Goal: Contribute content: Contribute content

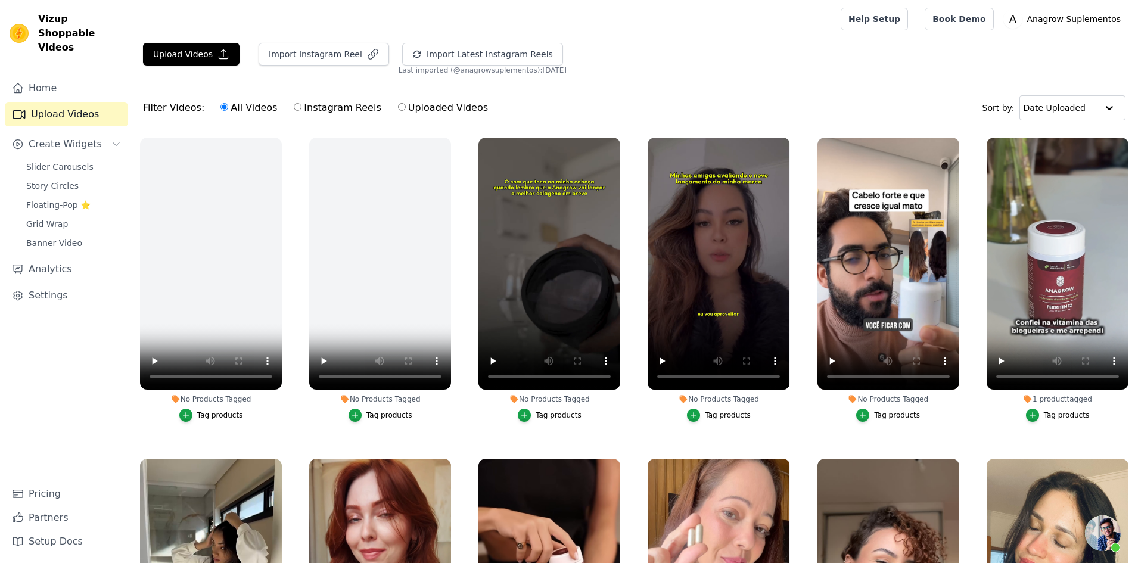
scroll to position [235, 0]
click at [176, 57] on button "Upload Videos" at bounding box center [191, 54] width 97 height 23
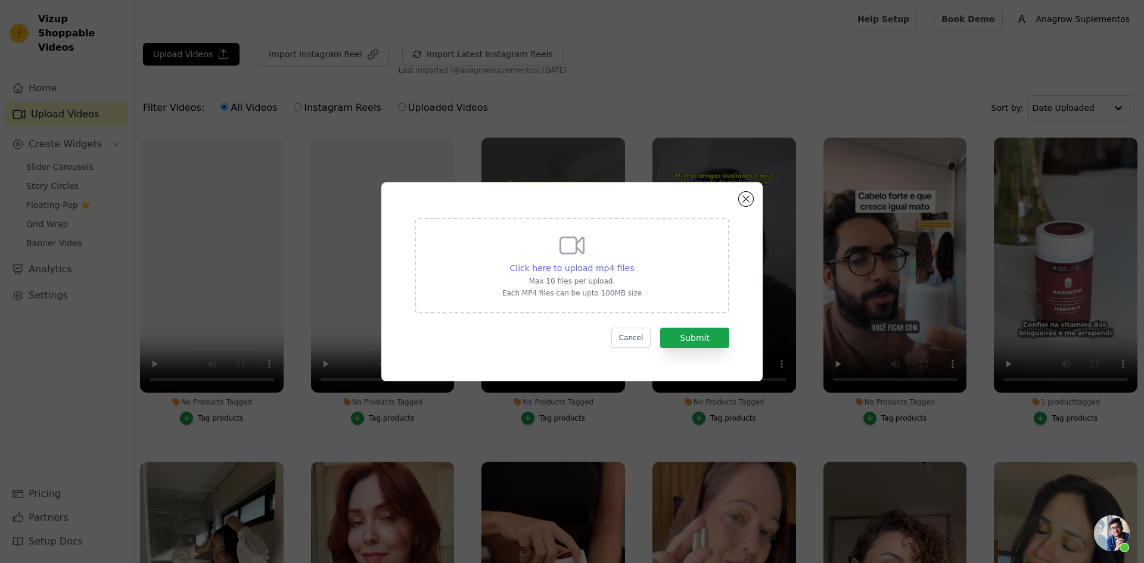
click at [574, 263] on span "Click here to upload mp4 files" at bounding box center [572, 268] width 125 height 10
click at [633, 262] on input "Click here to upload mp4 files Max 10 files per upload. Each MP4 files can be u…" at bounding box center [633, 262] width 1 height 1
type input "C:\fakepath\d586d98c02034c9c87d78862c003a65b.mp4"
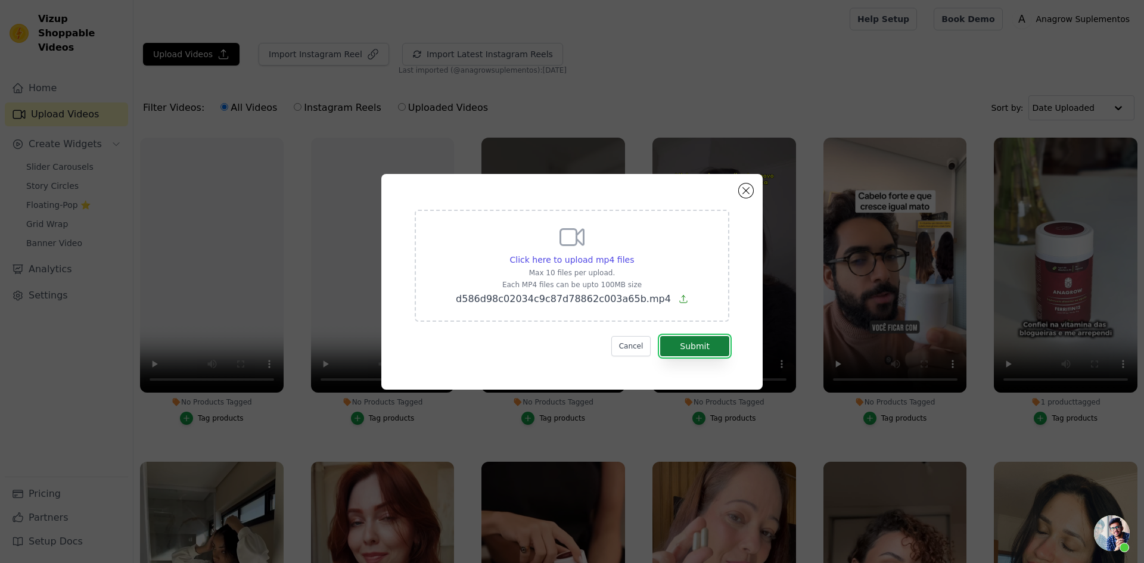
click at [706, 349] on button "Submit" at bounding box center [694, 346] width 69 height 20
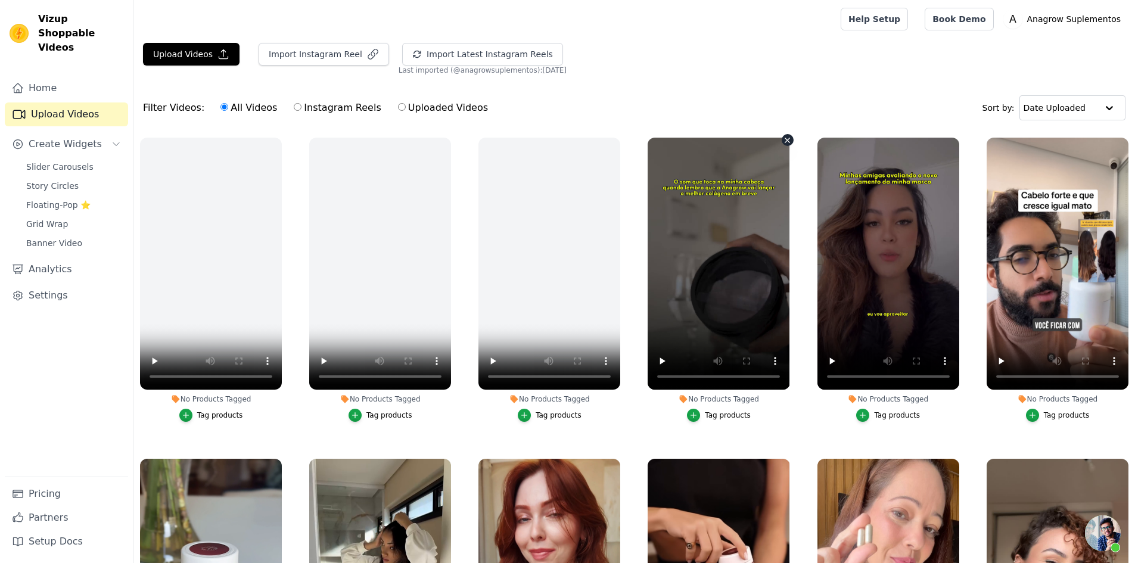
scroll to position [235, 0]
click at [187, 53] on button "Upload Videos" at bounding box center [191, 54] width 97 height 23
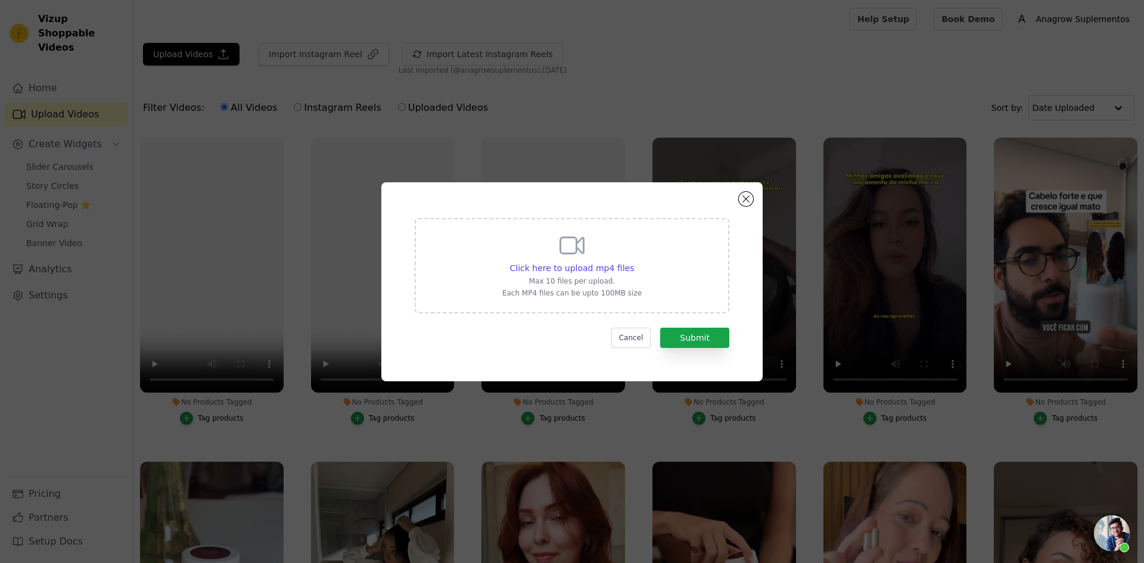
click at [577, 275] on div "Click here to upload mp4 files Max 10 files per upload. Each MP4 files can be u…" at bounding box center [571, 264] width 139 height 67
click at [633, 262] on input "Click here to upload mp4 files Max 10 files per upload. Each MP4 files can be u…" at bounding box center [633, 262] width 1 height 1
type input "C:\fakepath\6cb3f98fa2f54e17865ef729b0208d28.mp4"
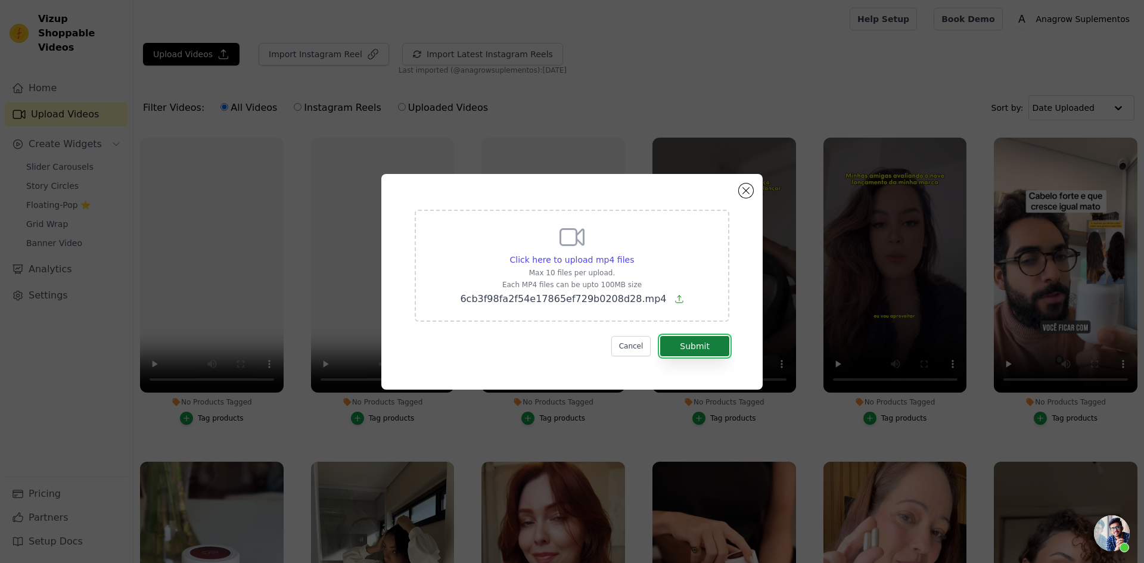
click at [712, 347] on button "Submit" at bounding box center [694, 346] width 69 height 20
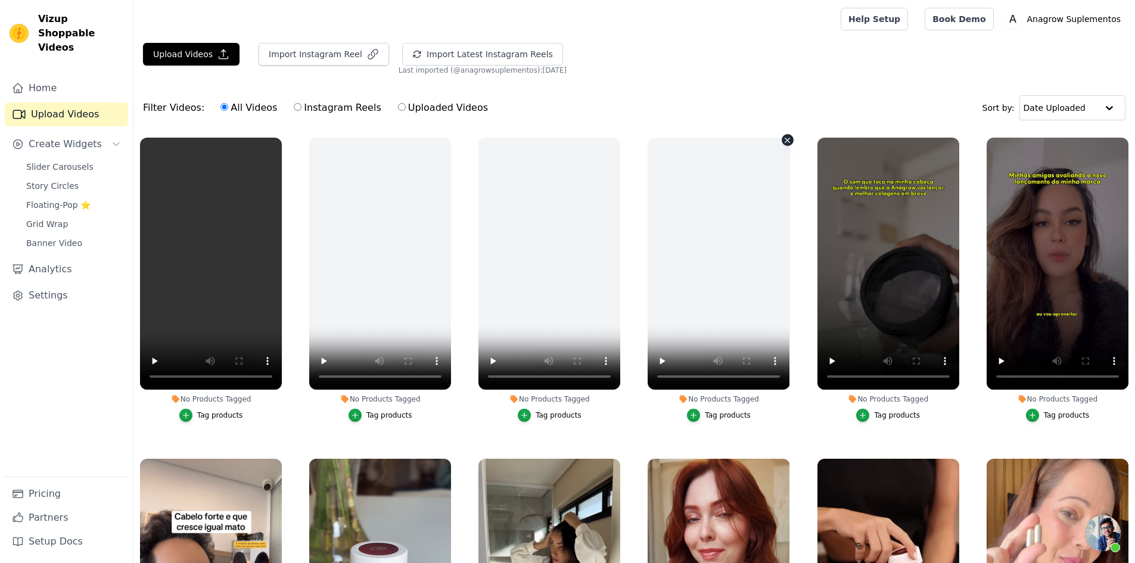
scroll to position [235, 0]
click at [157, 58] on button "Upload Videos" at bounding box center [191, 54] width 97 height 23
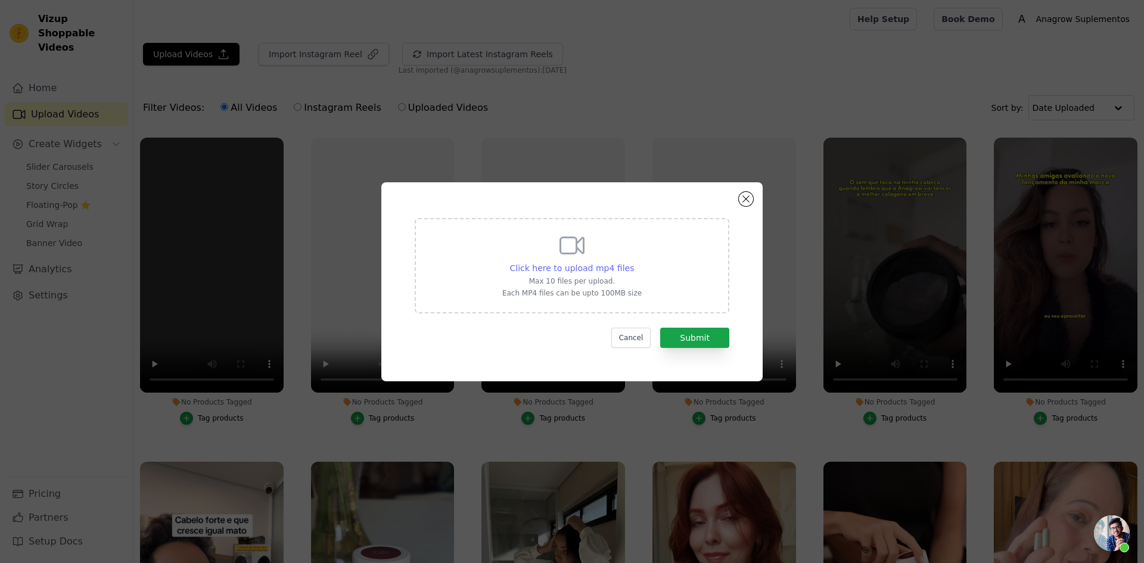
click at [612, 272] on span "Click here to upload mp4 files" at bounding box center [572, 268] width 125 height 10
click at [633, 262] on input "Click here to upload mp4 files Max 10 files per upload. Each MP4 files can be u…" at bounding box center [633, 262] width 1 height 1
type input "C:\fakepath\03b03431a7184f44ac5d258535ef00b0.mp4"
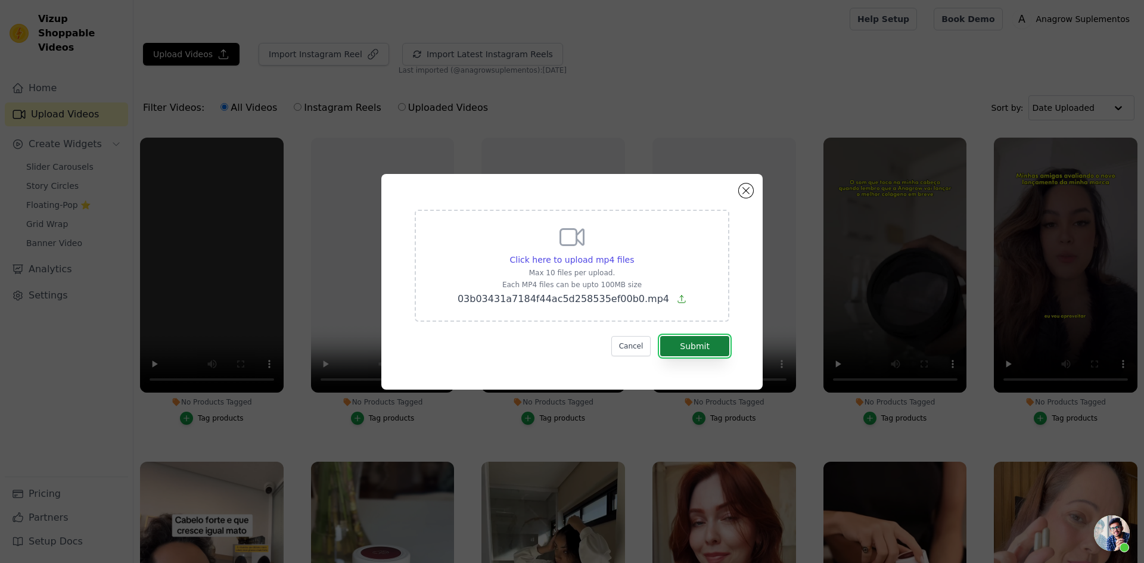
click at [711, 343] on button "Submit" at bounding box center [694, 346] width 69 height 20
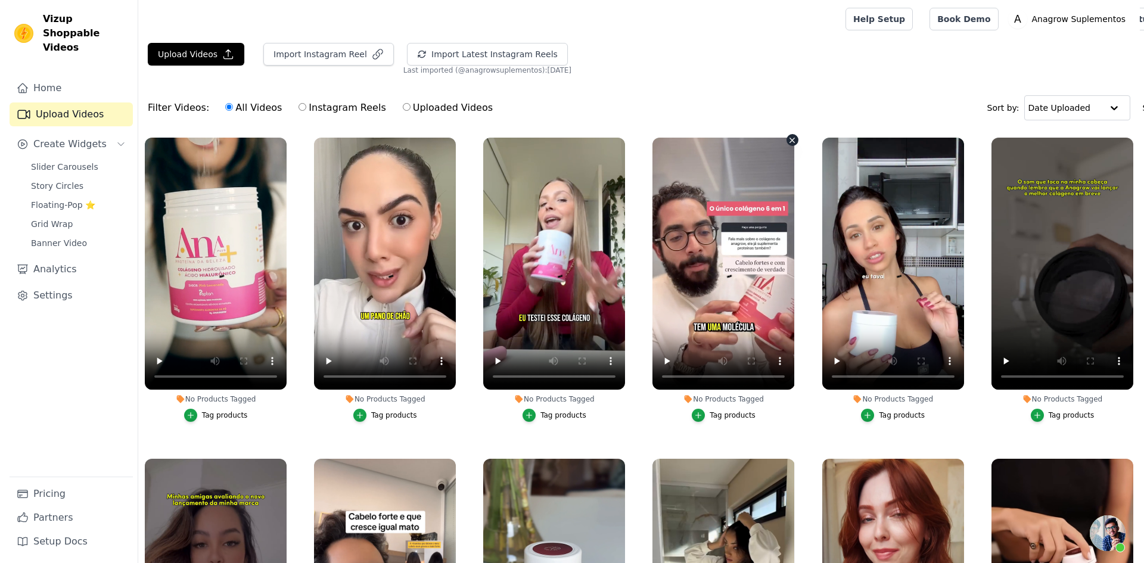
scroll to position [235, 0]
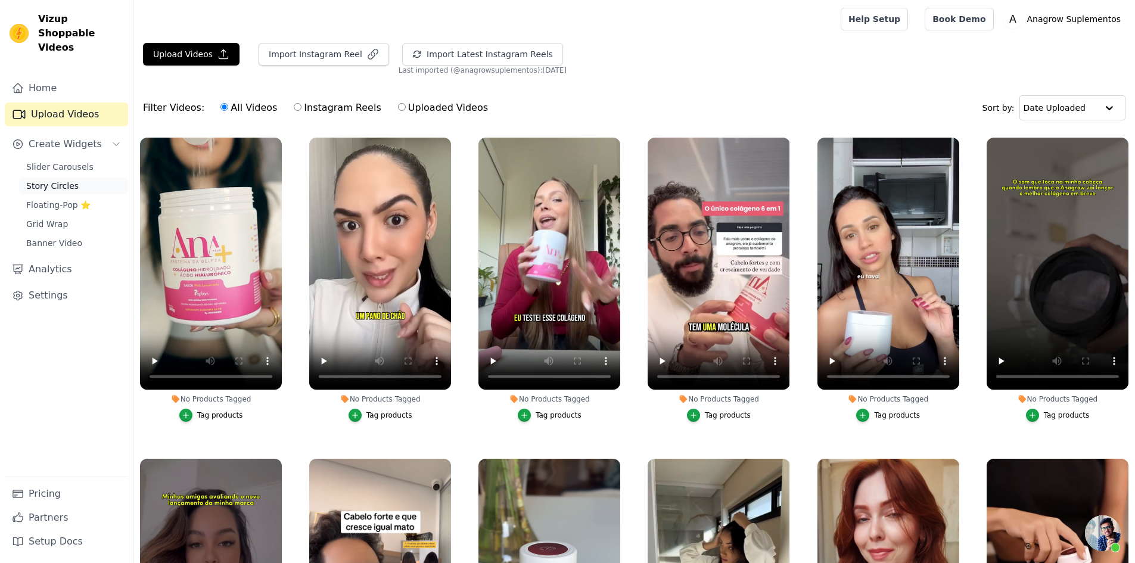
click at [64, 180] on span "Story Circles" at bounding box center [52, 186] width 52 height 12
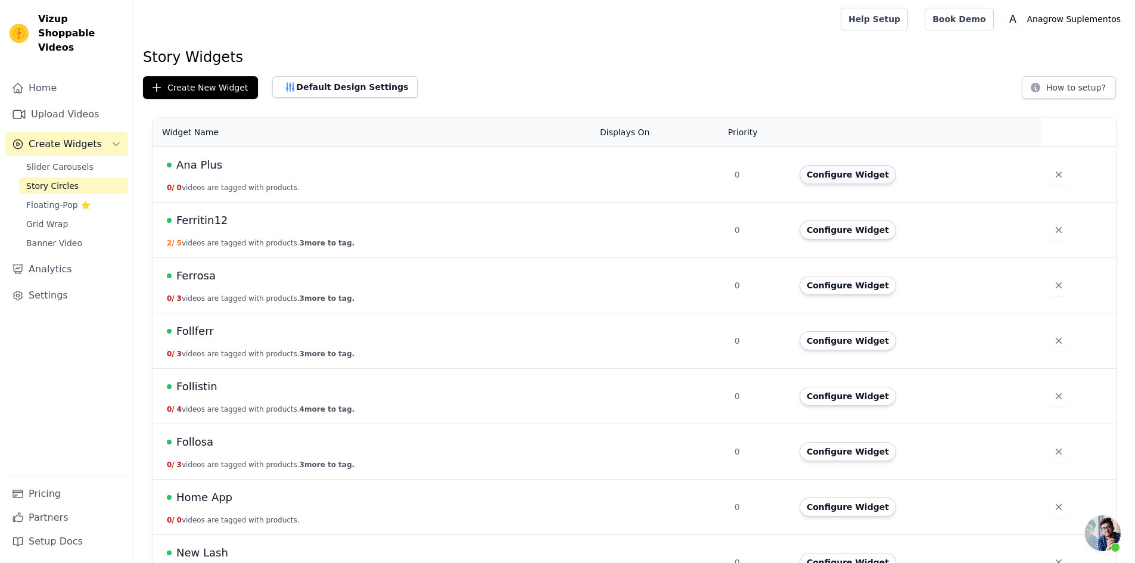
click at [858, 182] on button "Configure Widget" at bounding box center [848, 174] width 97 height 19
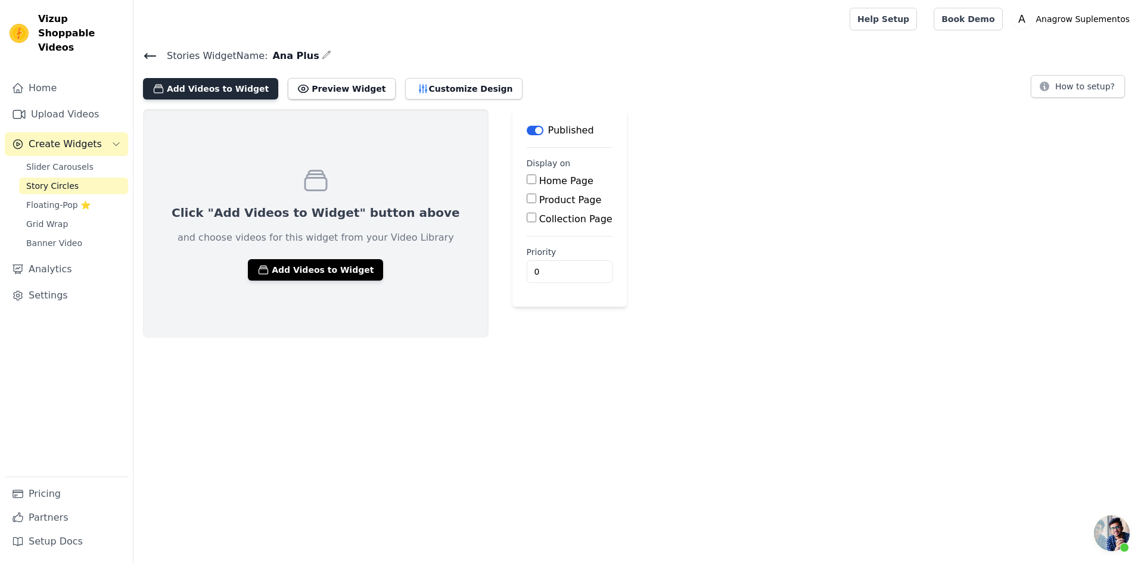
click at [239, 90] on button "Add Videos to Widget" at bounding box center [210, 88] width 135 height 21
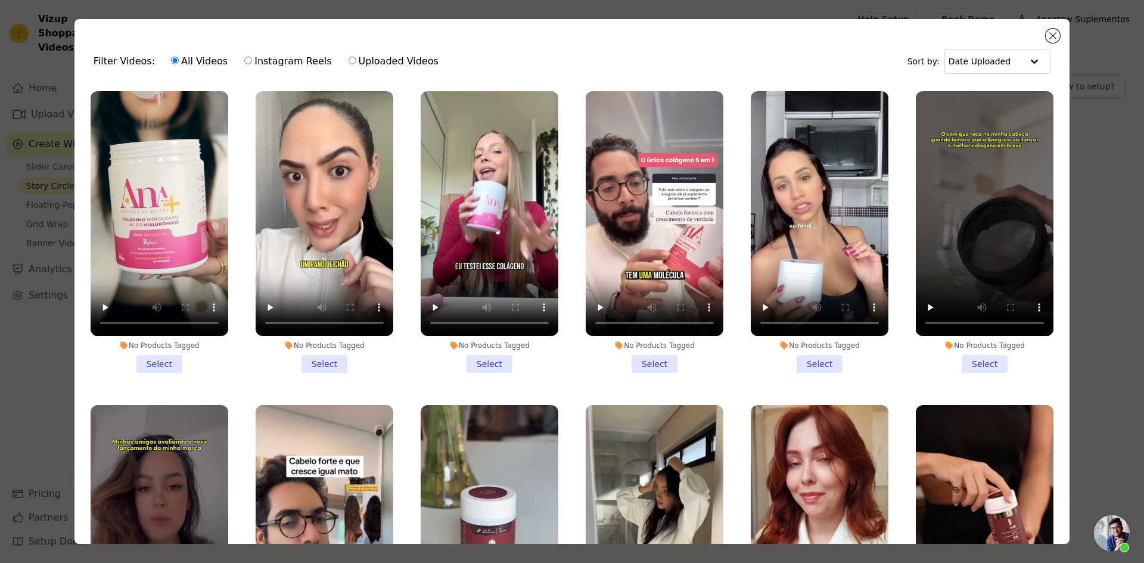
click at [168, 353] on li "No Products Tagged Select" at bounding box center [160, 232] width 138 height 282
click at [0, 0] on input "No Products Tagged Select" at bounding box center [0, 0] width 0 height 0
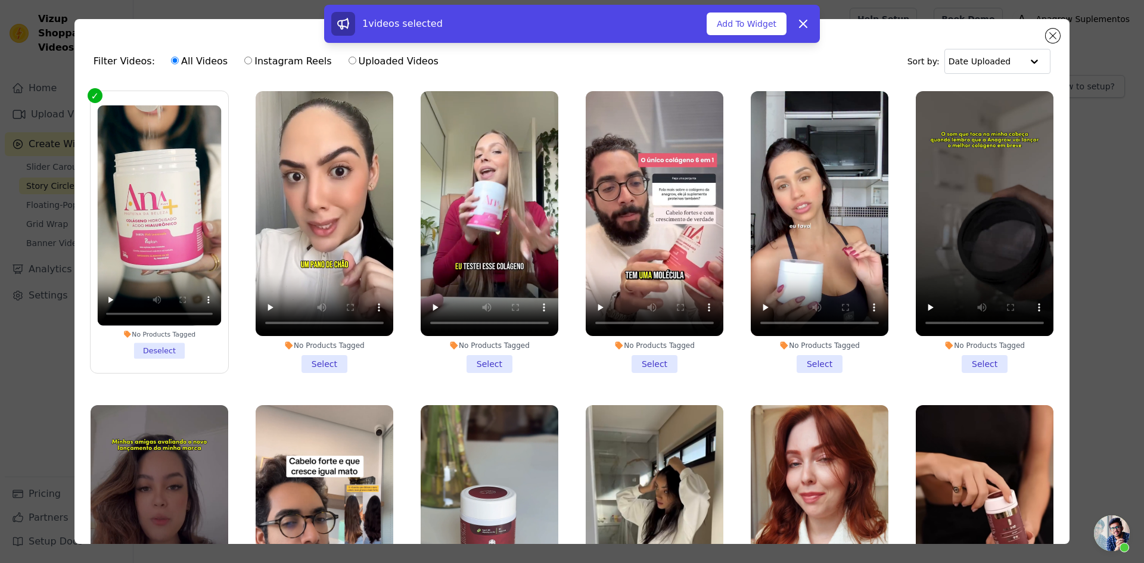
click at [331, 358] on li "No Products Tagged Select" at bounding box center [325, 232] width 138 height 282
click at [0, 0] on input "No Products Tagged Select" at bounding box center [0, 0] width 0 height 0
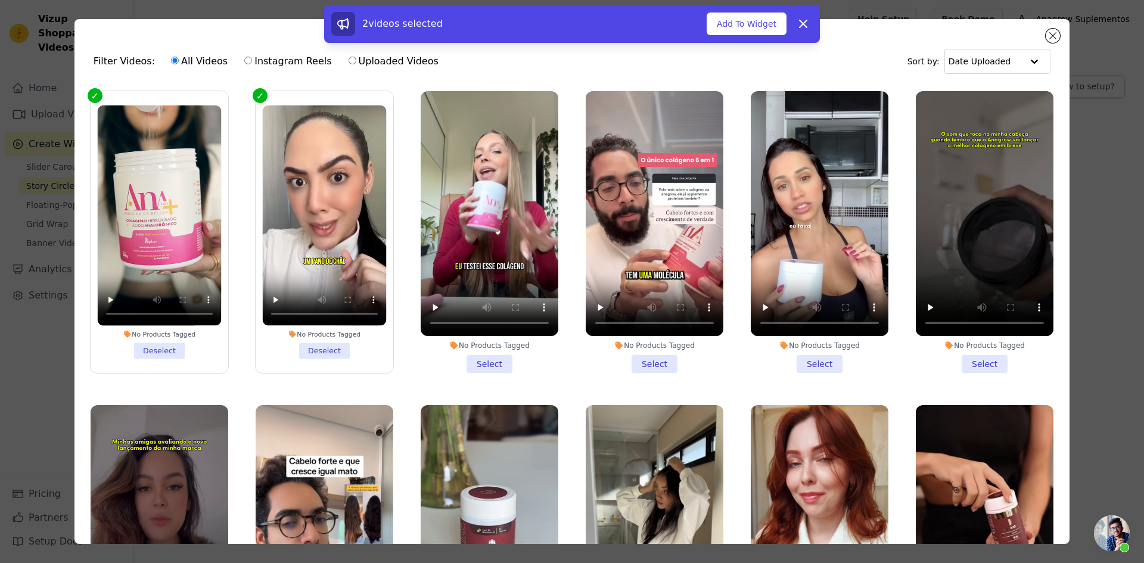
click at [473, 358] on li "No Products Tagged Select" at bounding box center [490, 232] width 138 height 282
click at [0, 0] on input "No Products Tagged Select" at bounding box center [0, 0] width 0 height 0
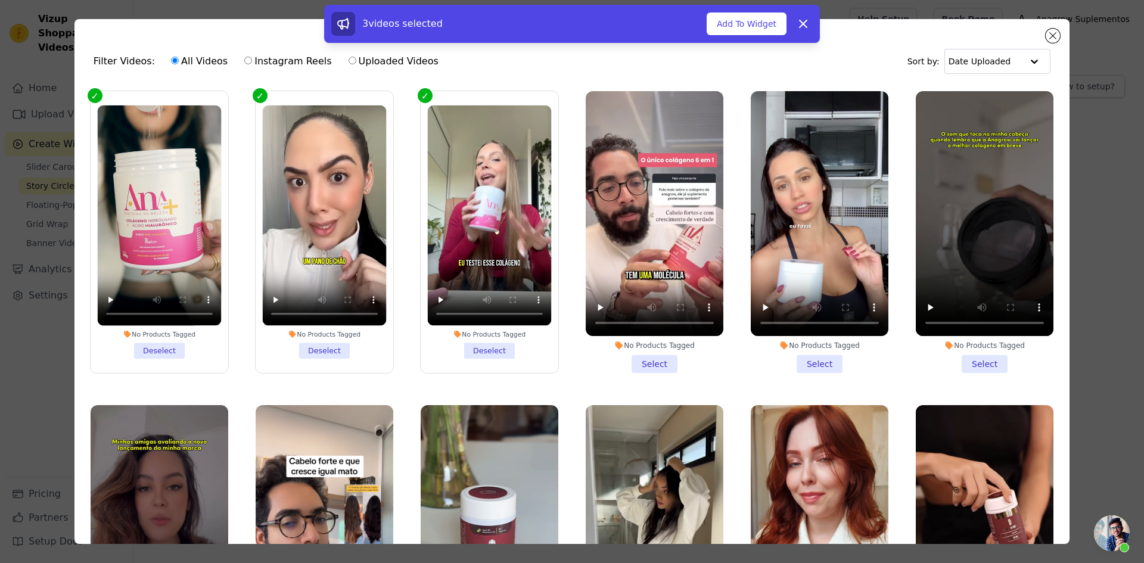
click at [634, 360] on li "No Products Tagged Select" at bounding box center [655, 232] width 138 height 282
click at [0, 0] on input "No Products Tagged Select" at bounding box center [0, 0] width 0 height 0
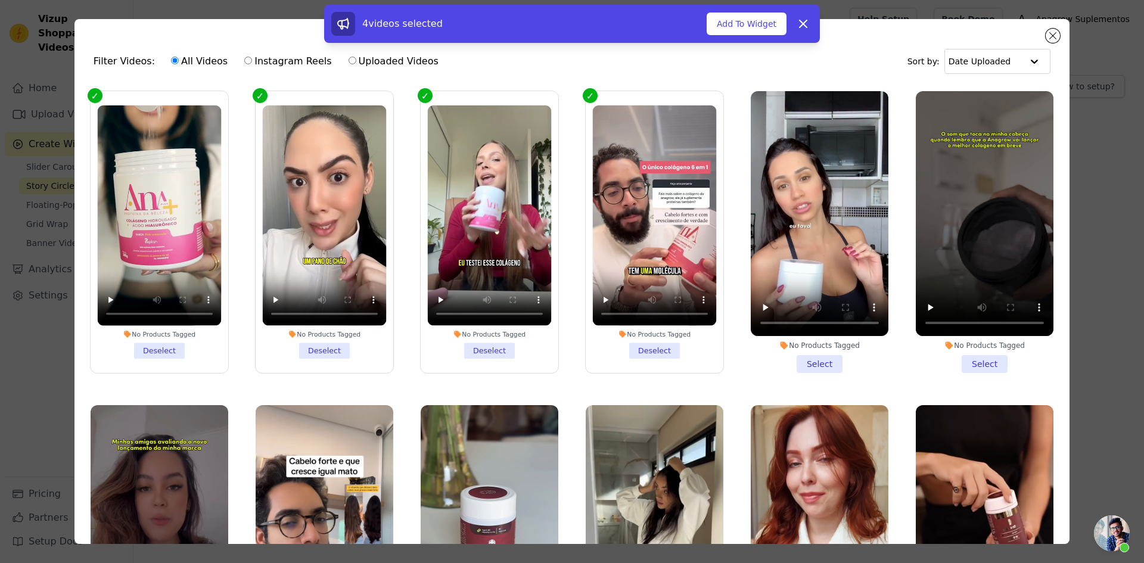
click at [766, 362] on li "No Products Tagged Select" at bounding box center [820, 232] width 138 height 282
click at [0, 0] on input "No Products Tagged Select" at bounding box center [0, 0] width 0 height 0
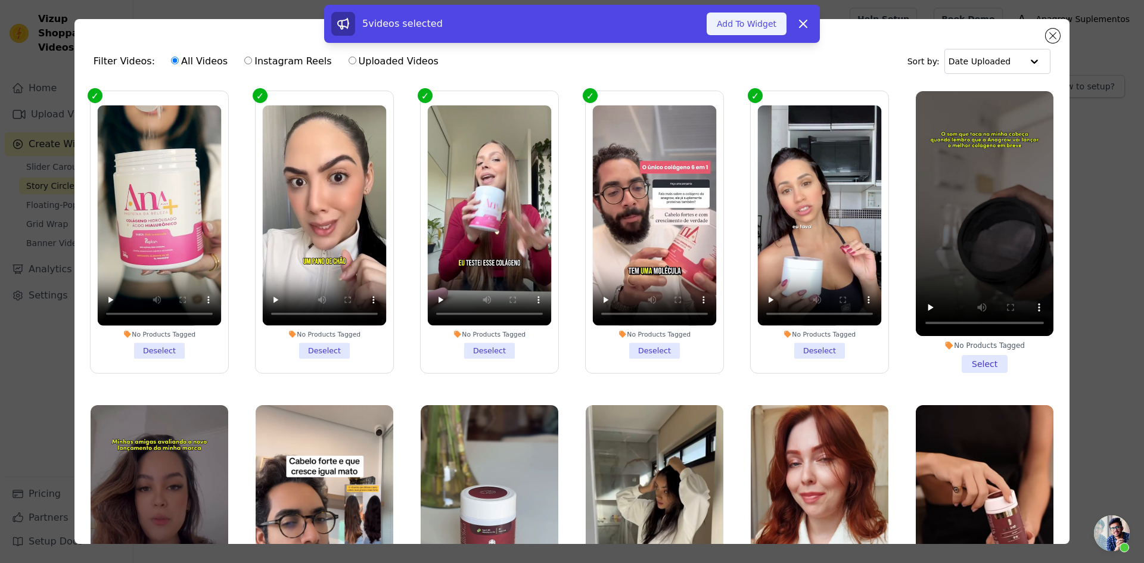
click at [741, 16] on button "Add To Widget" at bounding box center [747, 24] width 80 height 23
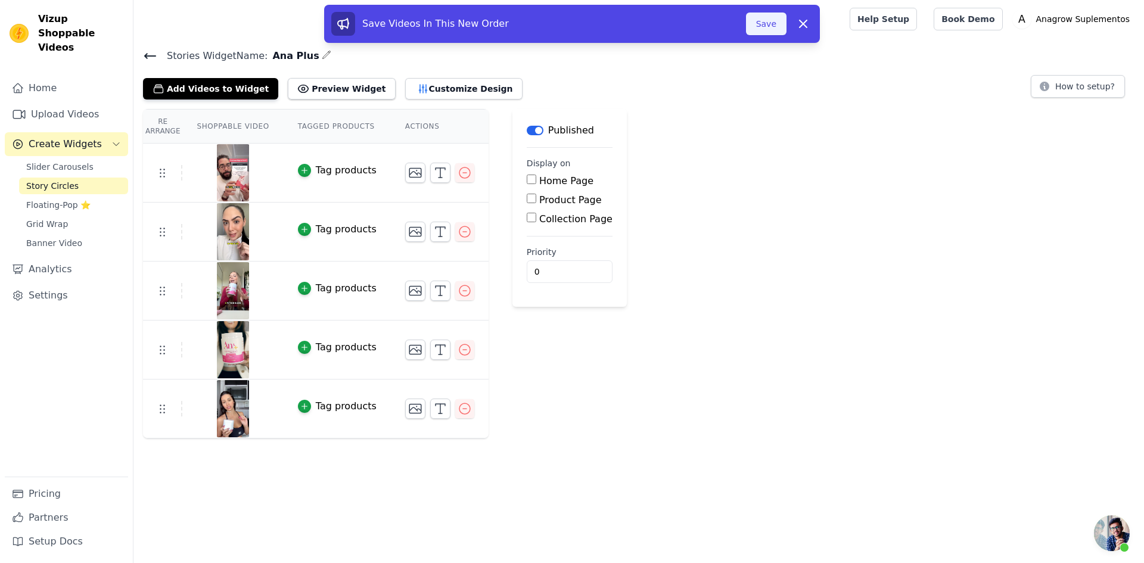
click at [763, 29] on button "Save" at bounding box center [766, 24] width 41 height 23
click at [785, 24] on div "Save Videos In This New Order Save Dismiss" at bounding box center [572, 24] width 482 height 24
click at [782, 24] on button "Save" at bounding box center [766, 24] width 41 height 23
